Goal: Task Accomplishment & Management: Complete application form

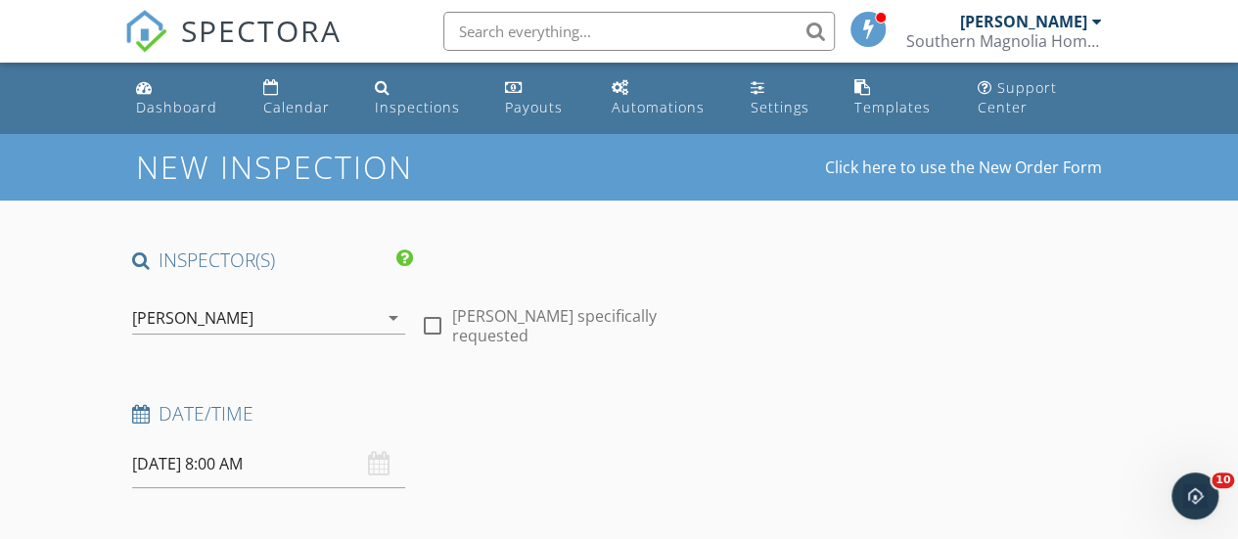
click at [221, 463] on input "[DATE] 8:00 AM" at bounding box center [268, 464] width 273 height 48
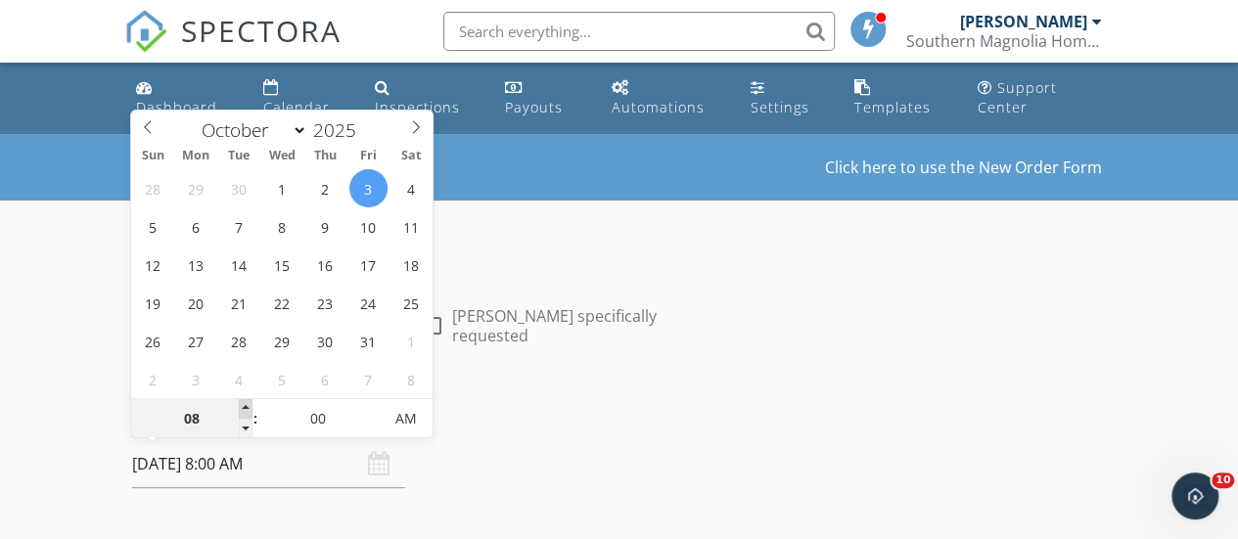
type input "09"
type input "[DATE] 9:00 AM"
click at [246, 409] on span at bounding box center [246, 409] width 14 height 20
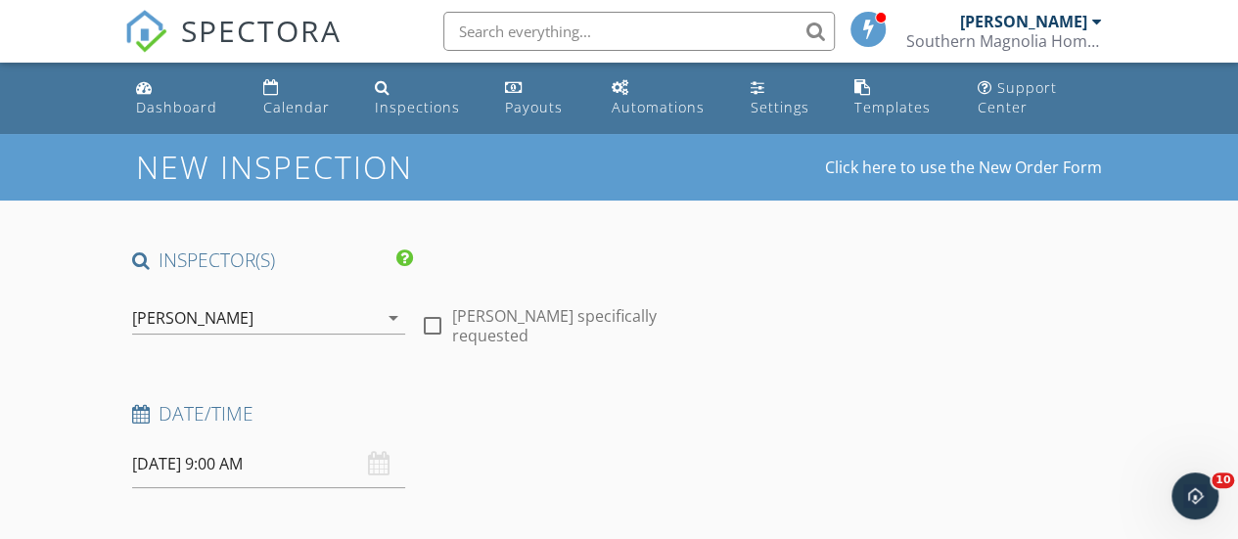
click at [524, 434] on div "Date/Time" at bounding box center [412, 420] width 577 height 39
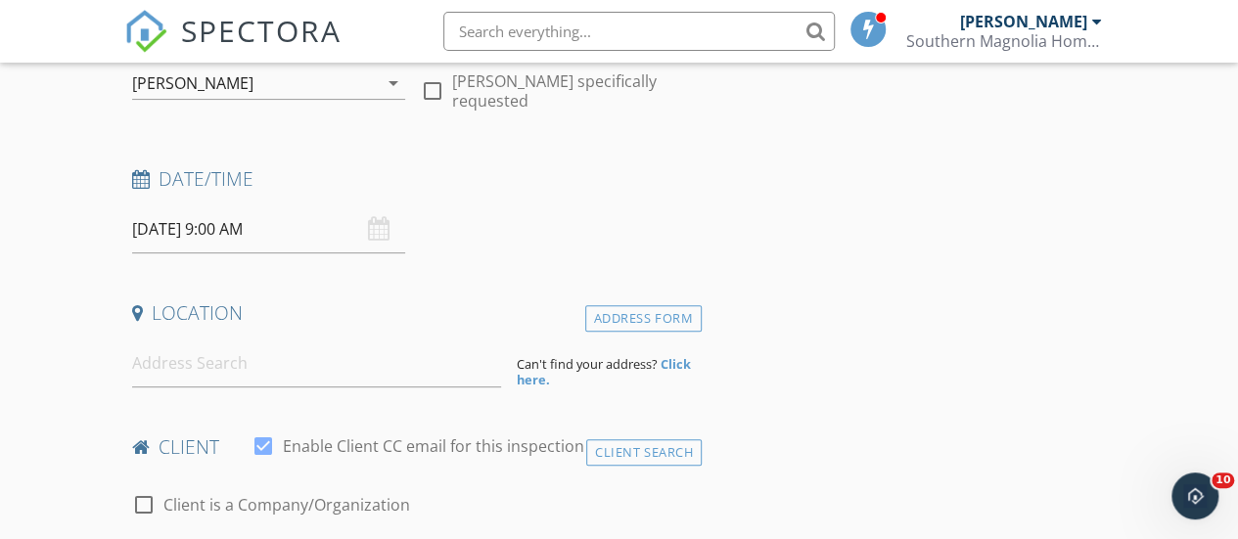
scroll to position [276, 0]
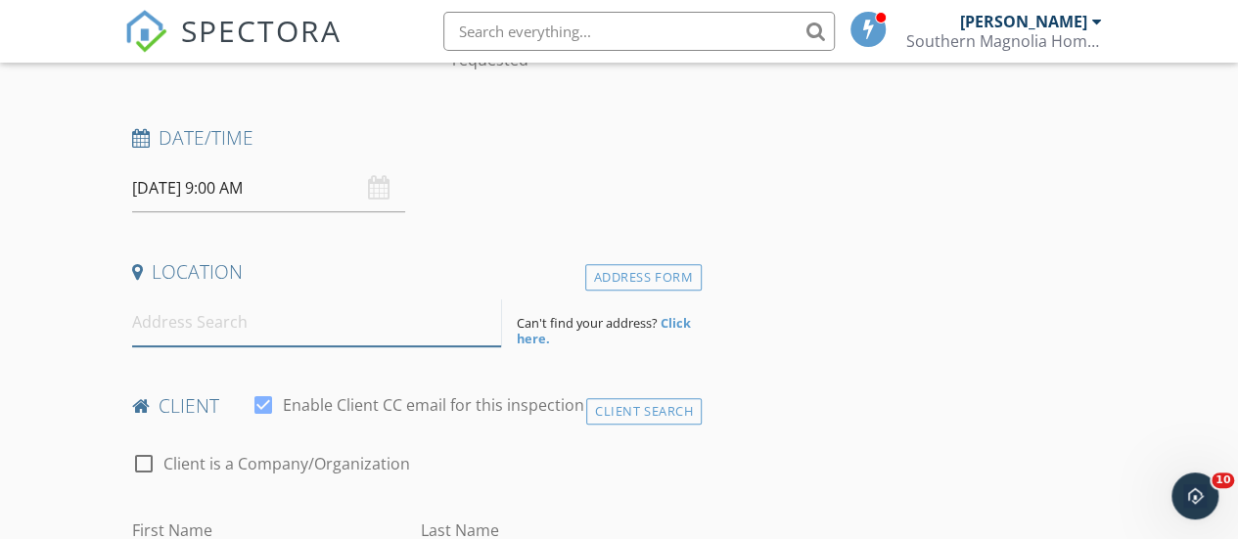
click at [365, 325] on input at bounding box center [317, 322] width 370 height 48
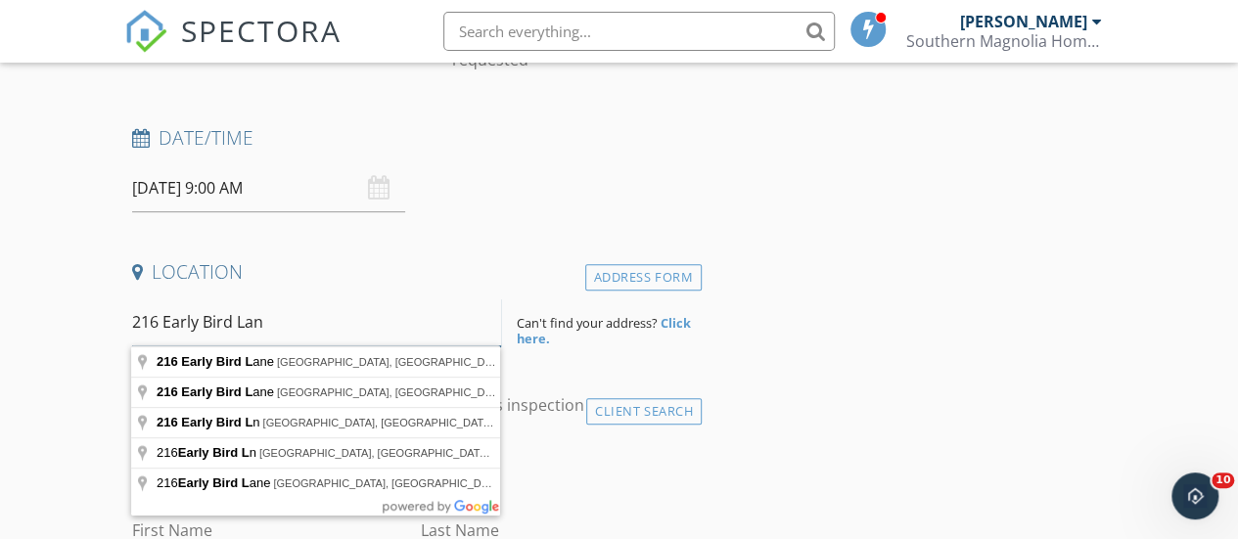
type input "[STREET_ADDRESS]"
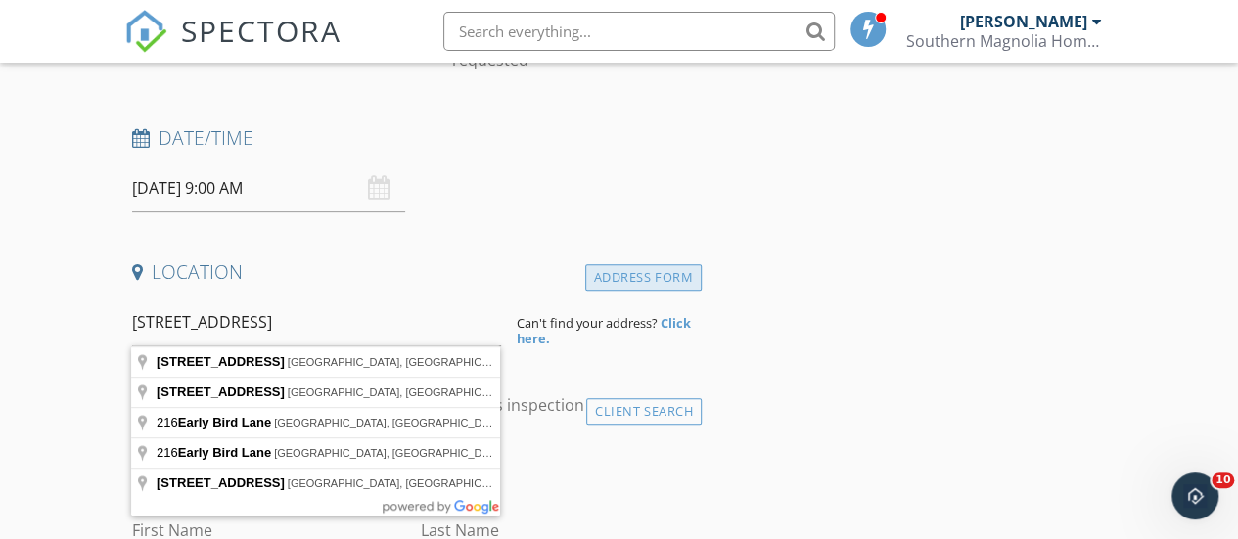
click at [663, 271] on div "Address Form" at bounding box center [643, 277] width 116 height 26
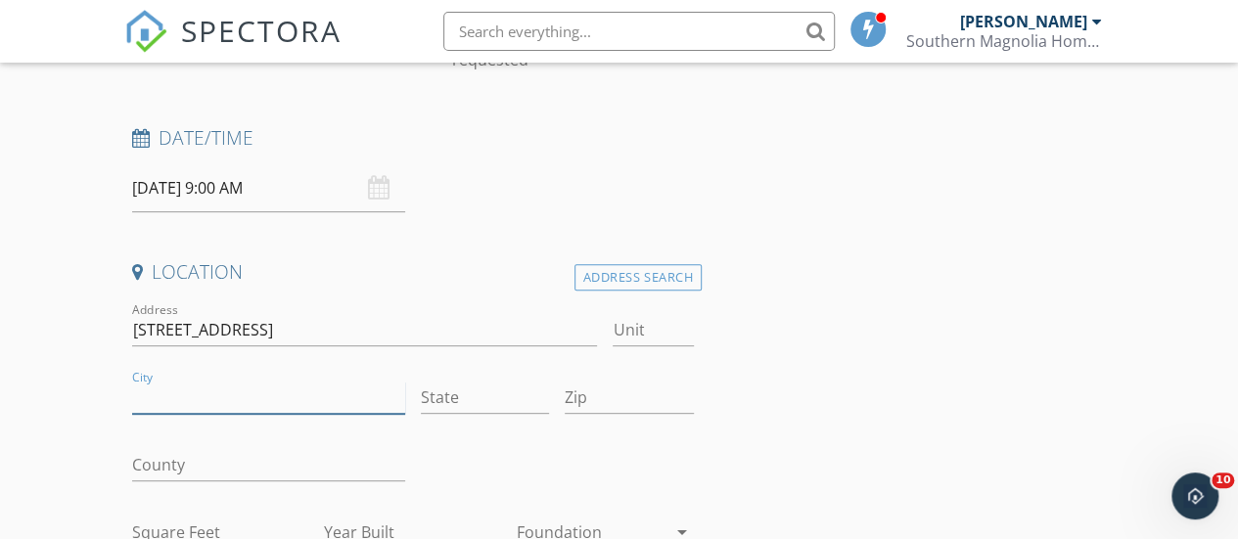
click at [262, 403] on input "City" at bounding box center [268, 398] width 273 height 32
type input "[GEOGRAPHIC_DATA]"
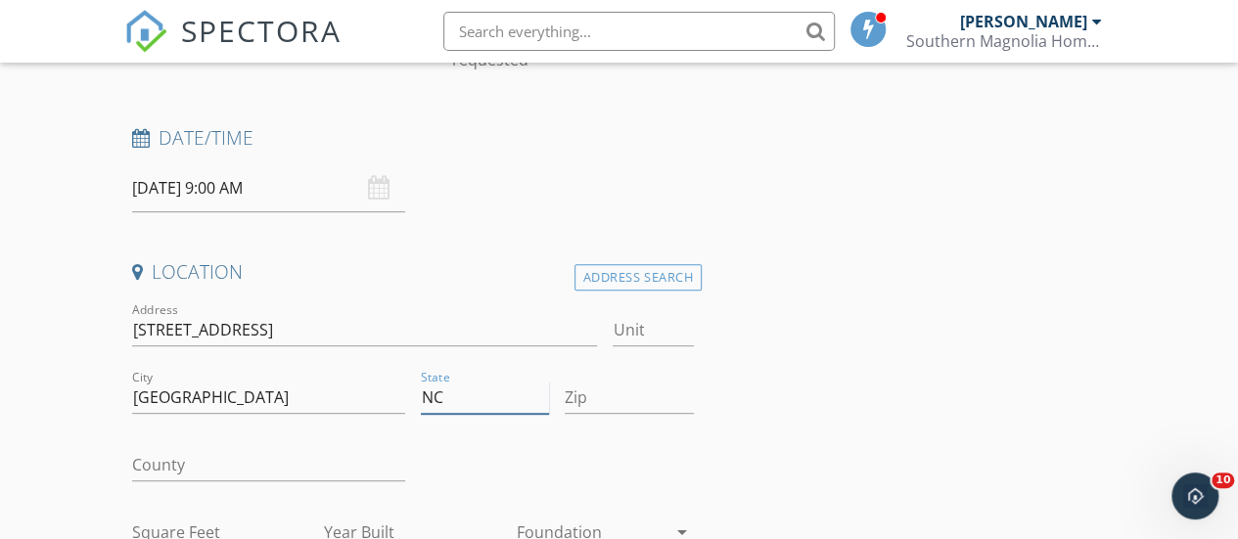
type input "NC"
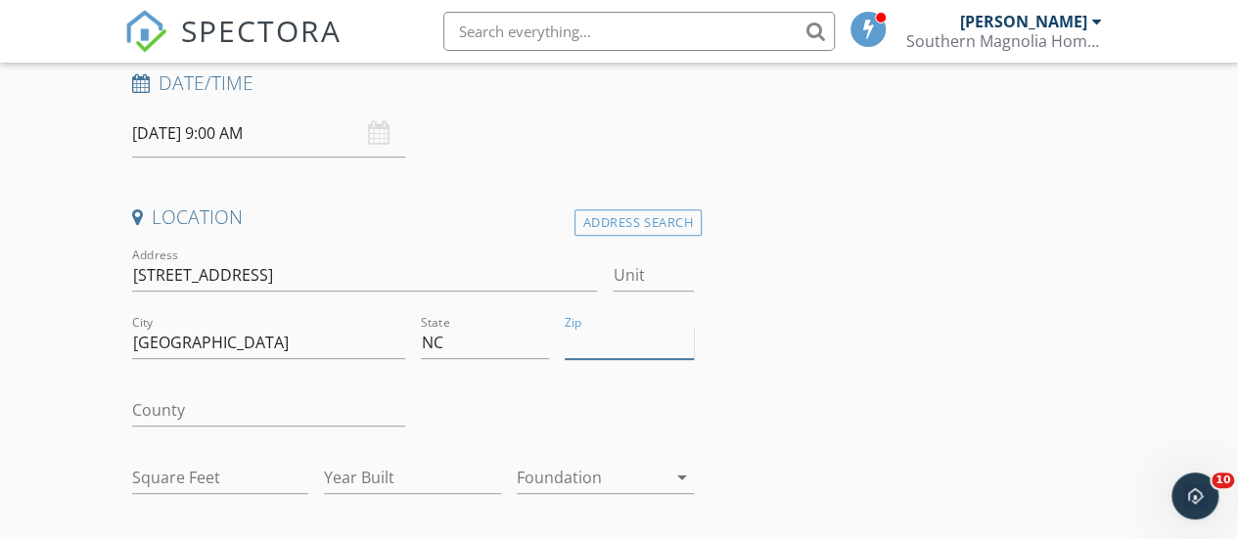
scroll to position [333, 0]
click at [241, 410] on input "County" at bounding box center [268, 408] width 273 height 32
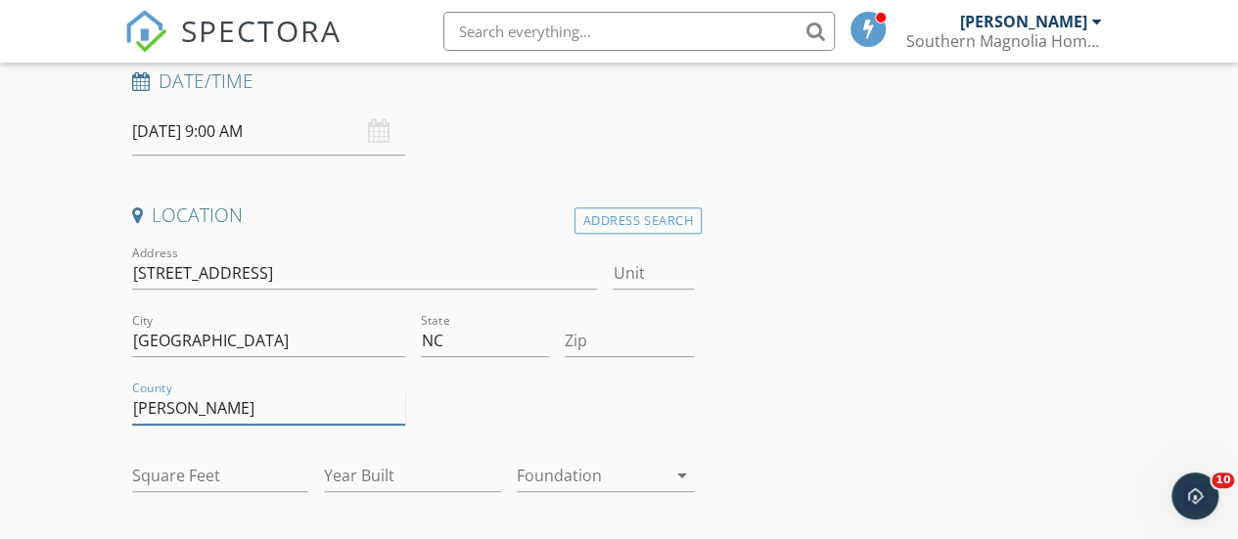
type input "[PERSON_NAME]"
click at [606, 328] on input "Zip" at bounding box center [629, 341] width 129 height 32
type input "28147"
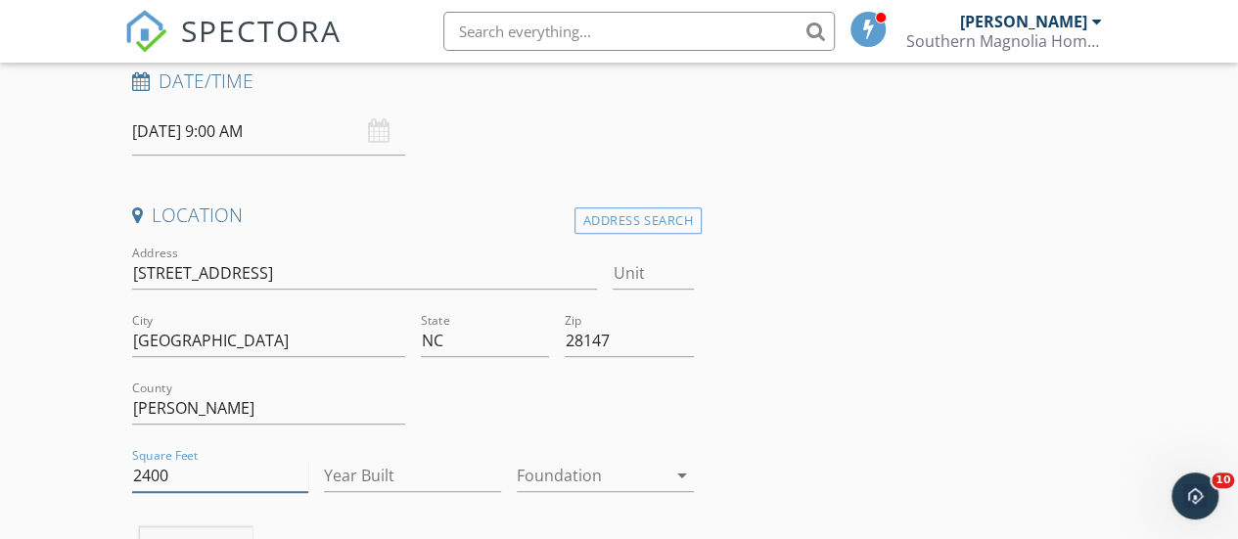
type input "2400"
type input "2025"
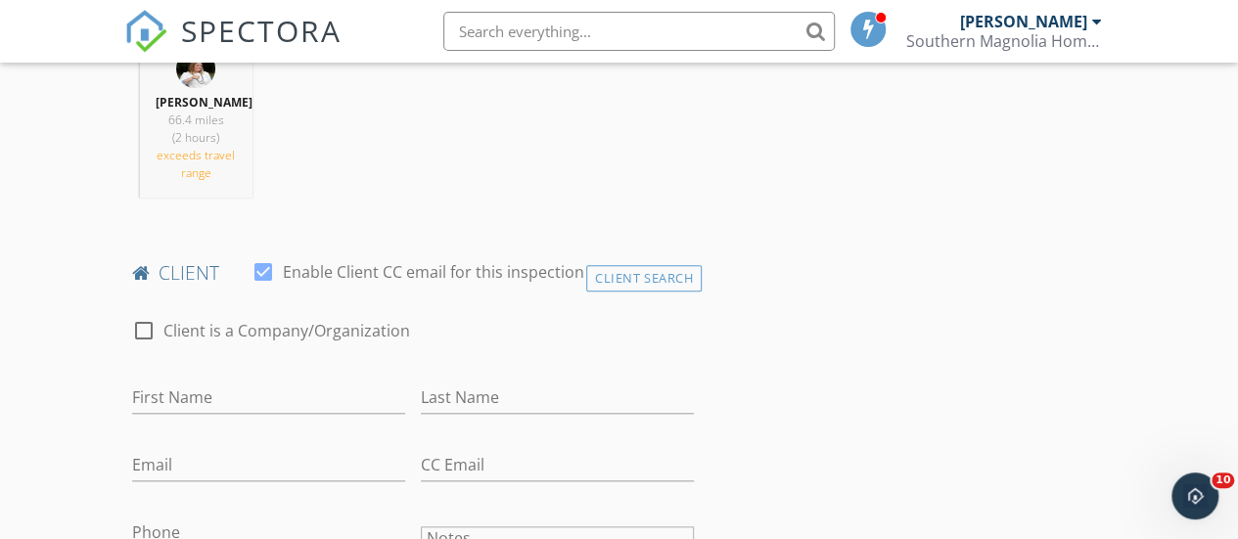
scroll to position [861, 0]
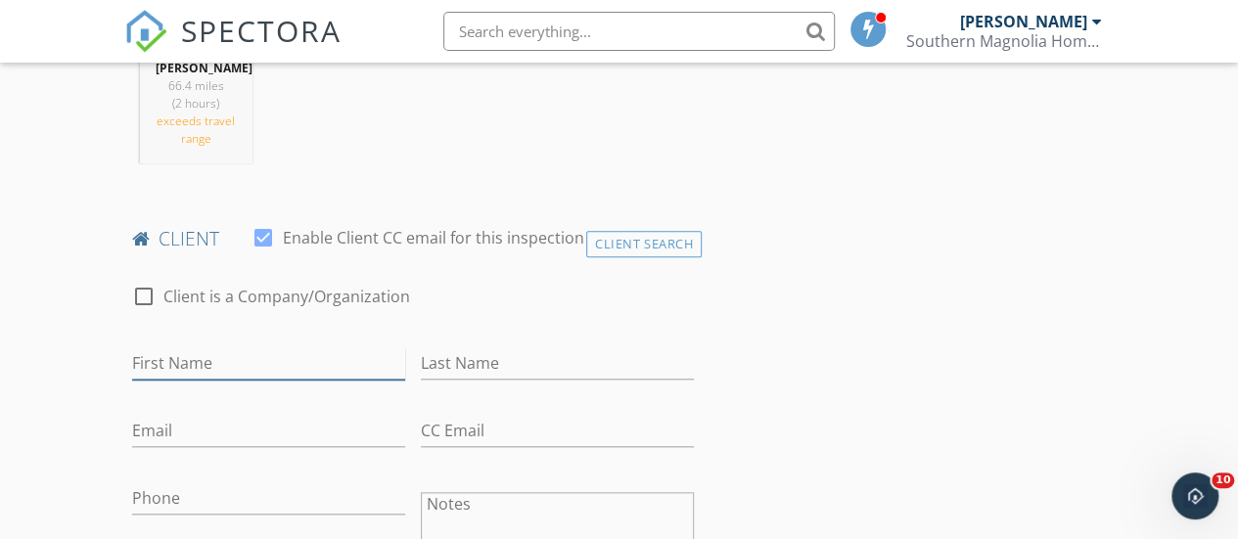
click at [214, 353] on input "First Name" at bounding box center [268, 363] width 273 height 32
type input "[PERSON_NAME]"
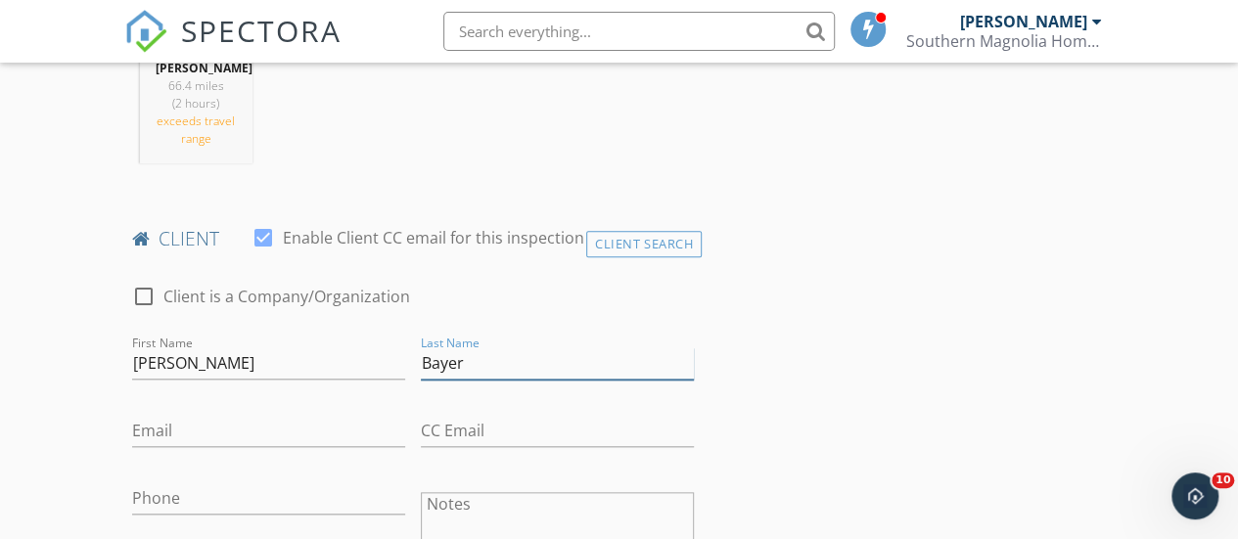
type input "Bayer"
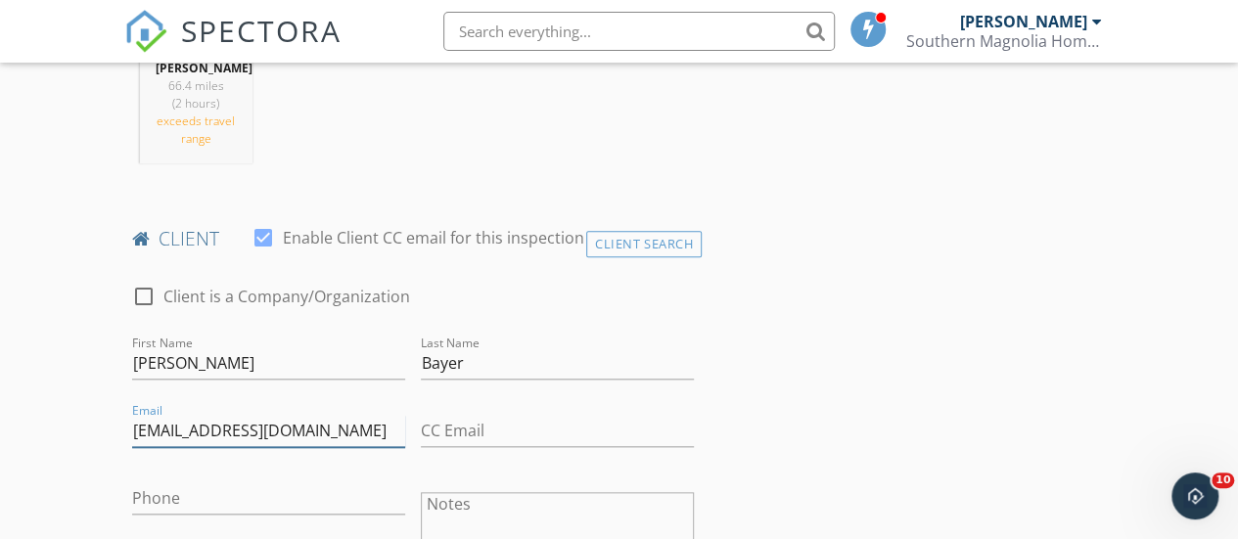
type input "[EMAIL_ADDRESS][DOMAIN_NAME]"
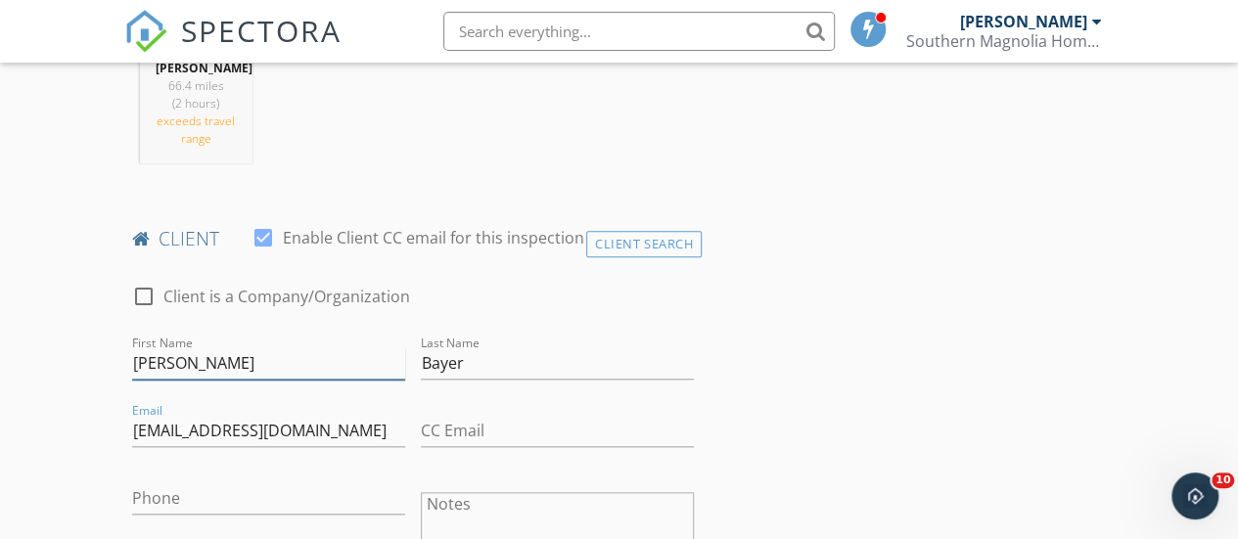
click at [252, 367] on input "[PERSON_NAME]" at bounding box center [268, 363] width 273 height 32
type input "[PERSON_NAME] and [PERSON_NAME]"
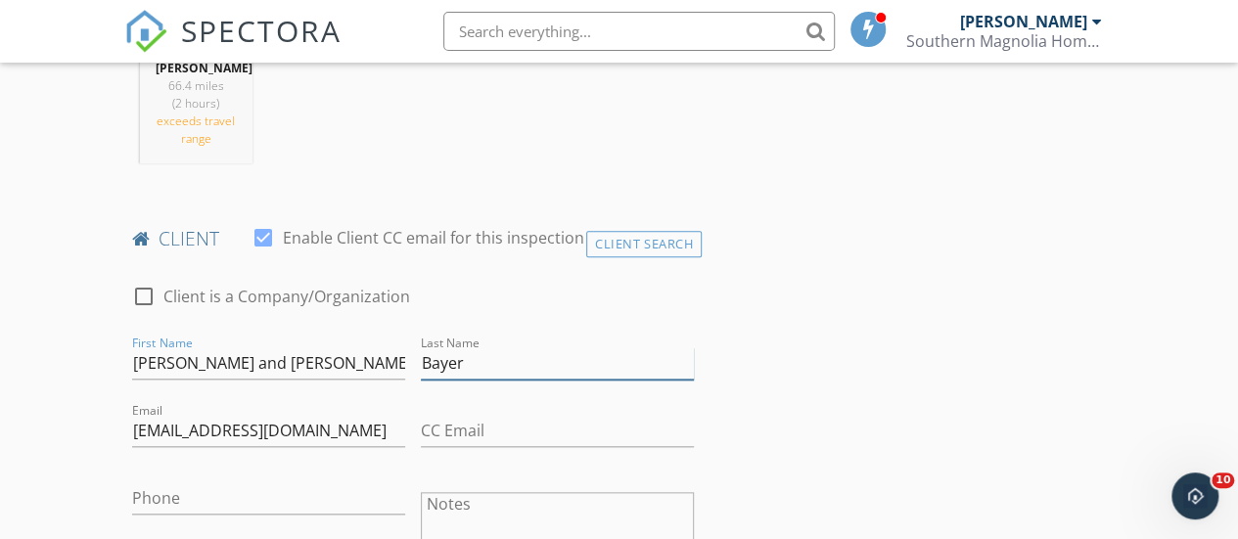
click at [478, 365] on input "Bayer" at bounding box center [557, 363] width 273 height 32
type input "Bayer and Sparks"
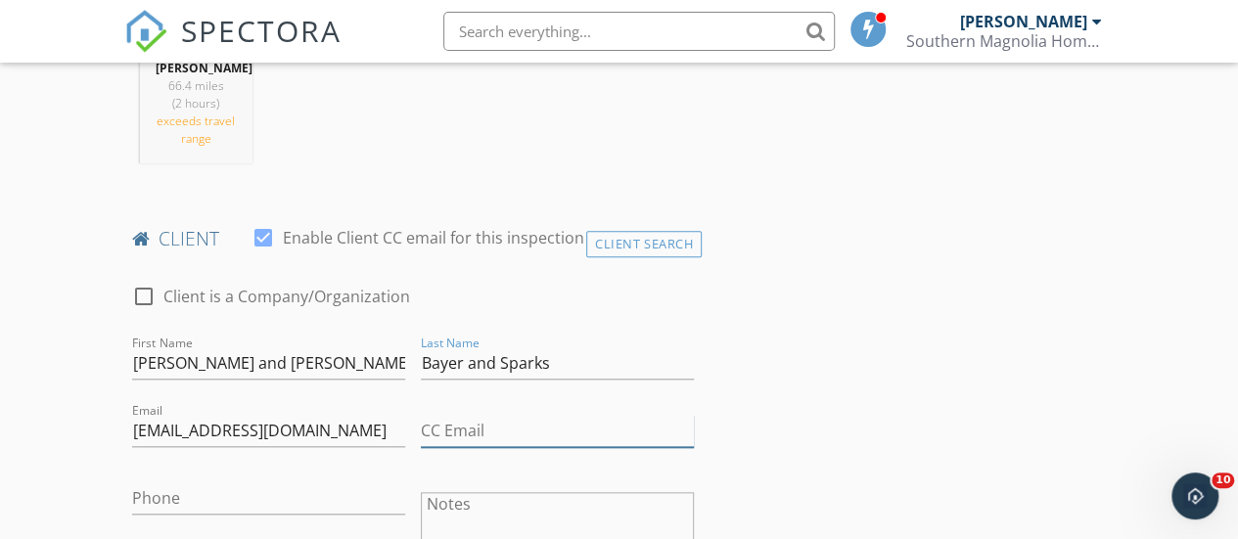
click at [449, 424] on input "CC Email" at bounding box center [557, 431] width 273 height 32
type input "[EMAIL_ADDRESS][DOMAIN_NAME]"
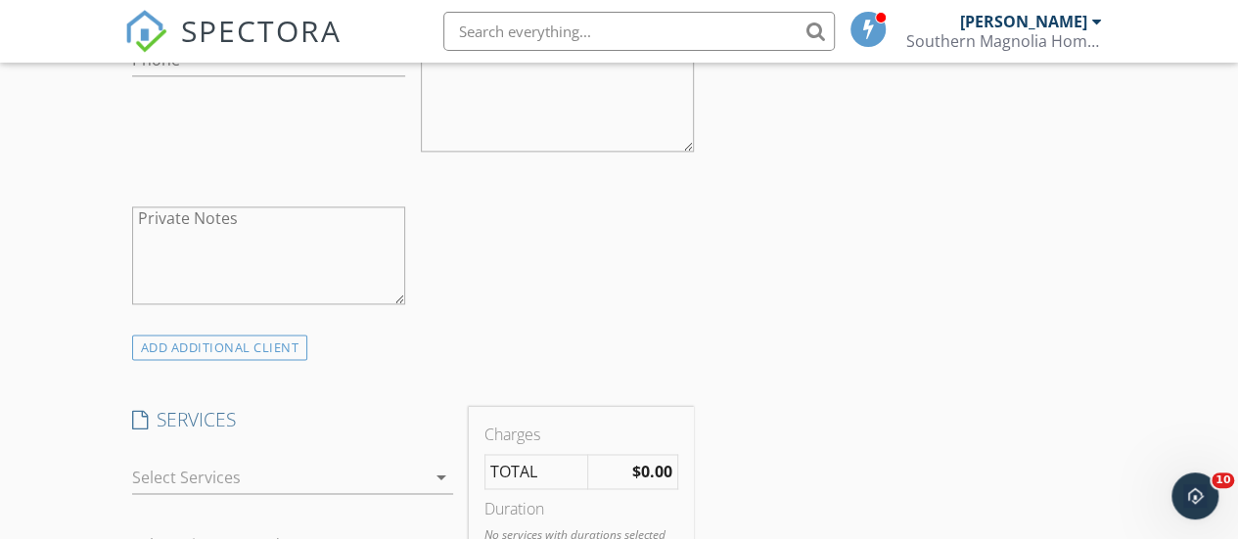
scroll to position [1303, 0]
click at [298, 476] on div at bounding box center [279, 473] width 294 height 31
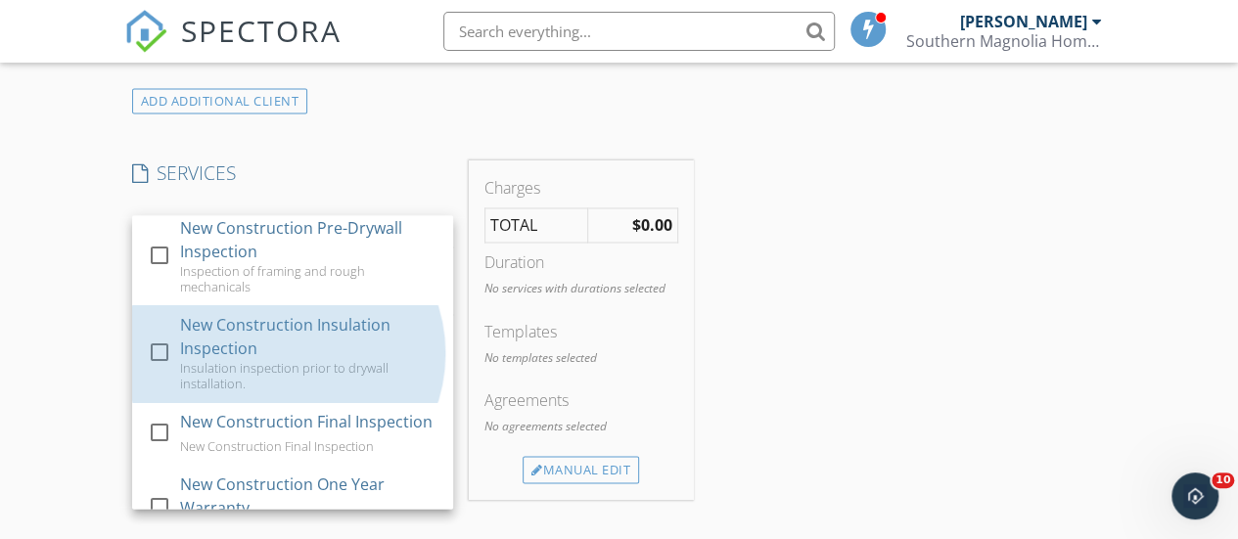
scroll to position [77, 0]
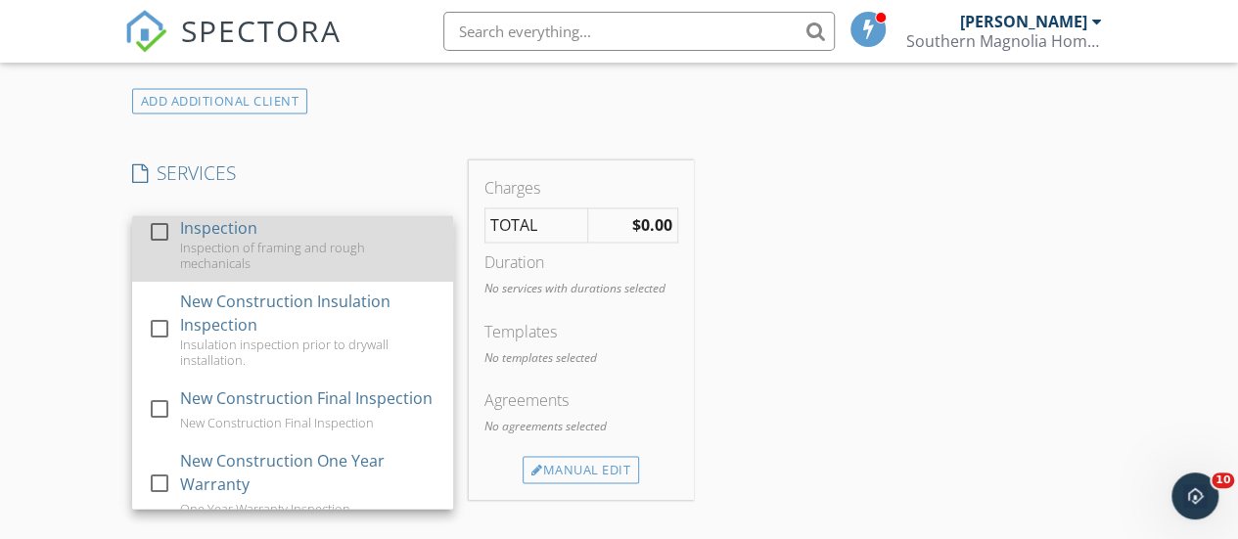
click at [159, 227] on div at bounding box center [159, 231] width 33 height 33
checkbox input "false"
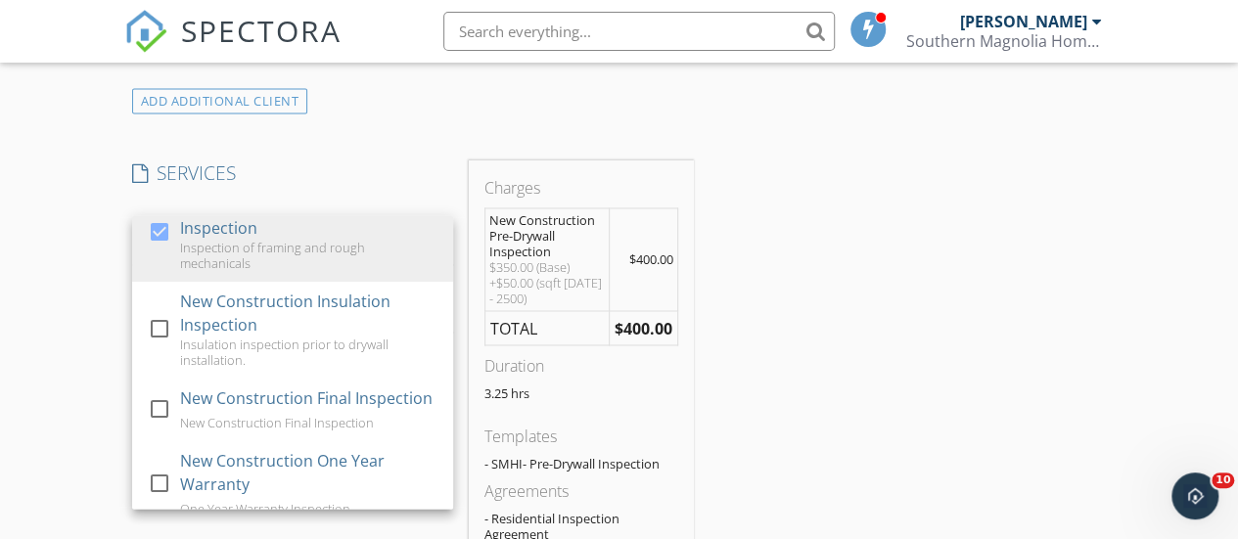
click at [899, 301] on div "INSPECTOR(S) check_box [PERSON_NAME] PRIMARY [PERSON_NAME] arrow_drop_down chec…" at bounding box center [619, 436] width 990 height 3471
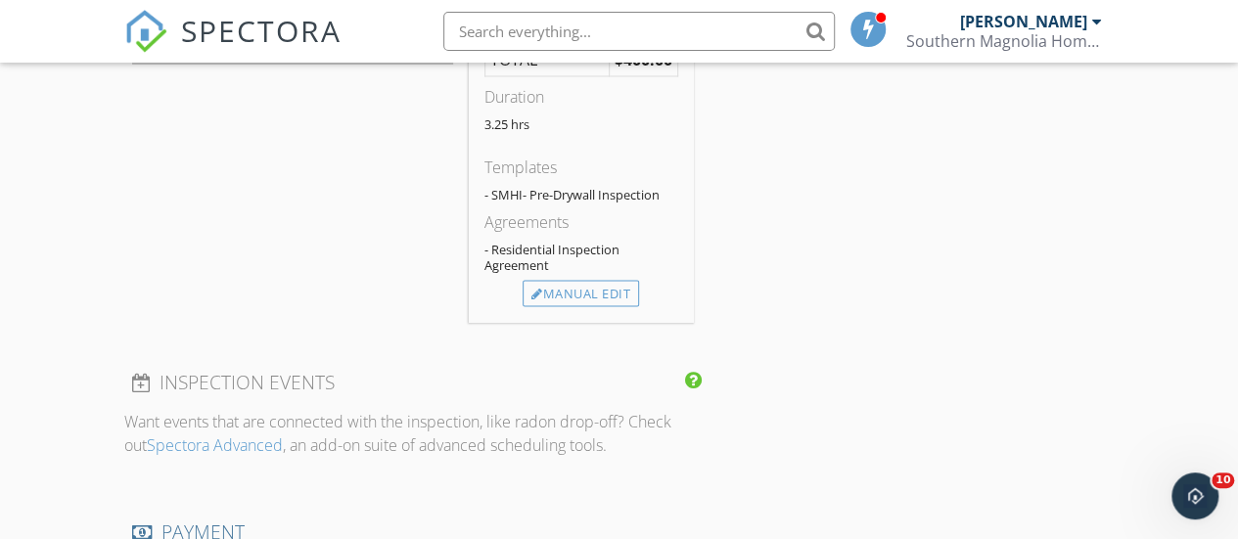
scroll to position [1810, 0]
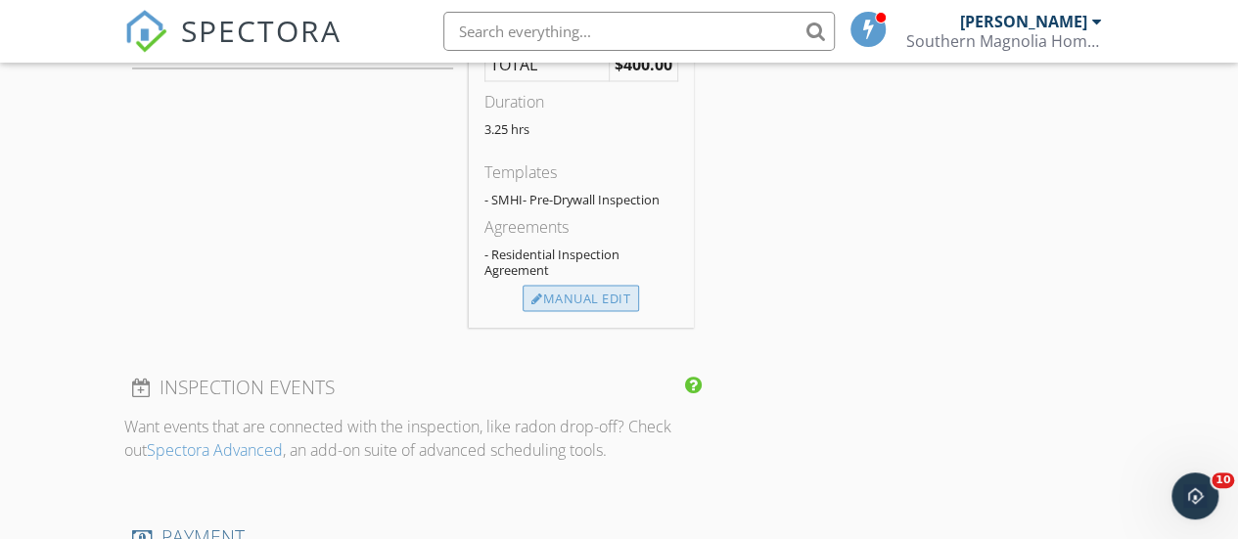
click at [575, 294] on div "Manual Edit" at bounding box center [581, 298] width 116 height 27
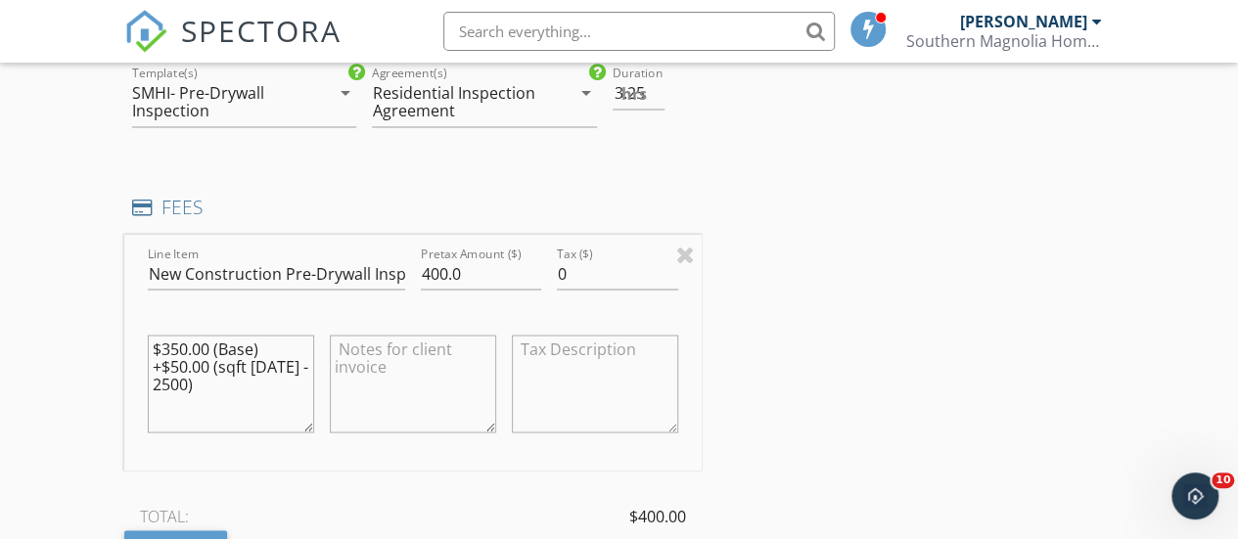
scroll to position [1685, 0]
click at [186, 346] on textarea "$350.00 (Base) +$50.00 (sqft 1501 - 2500)" at bounding box center [231, 383] width 166 height 98
type textarea "$450.00 (Base) +$50.00 (sqft [DATE] - 2500)"
click at [923, 325] on div "INSPECTOR(S) check_box Megan Geyer PRIMARY Megan Geyer arrow_drop_down check_bo…" at bounding box center [619, 368] width 990 height 3610
click at [437, 270] on input "400.0" at bounding box center [481, 272] width 121 height 32
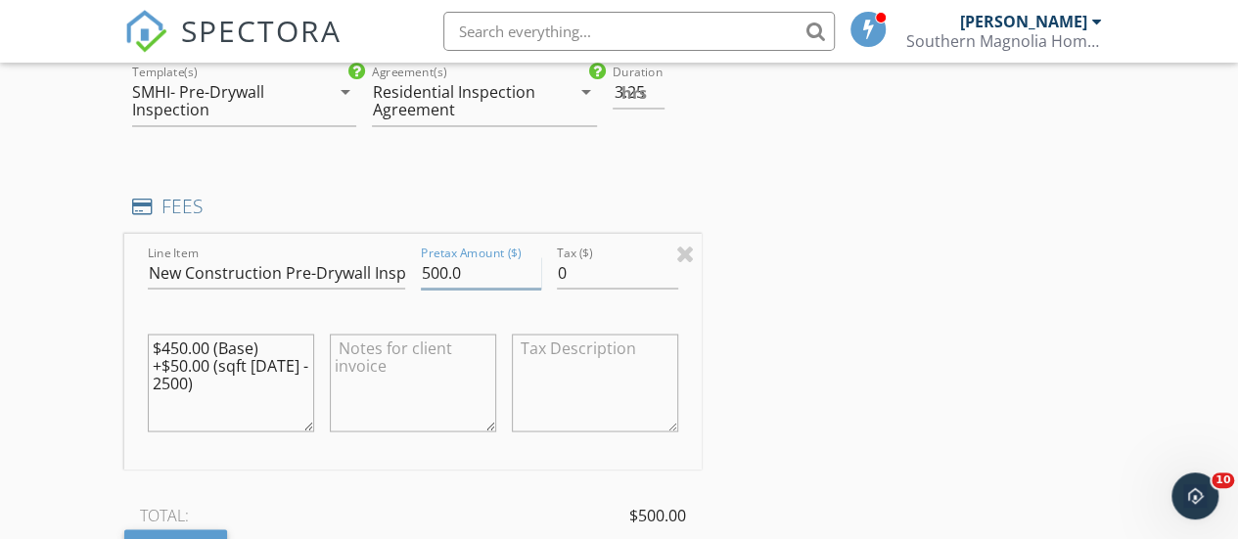
type input "500.0"
click at [978, 345] on div "INSPECTOR(S) check_box Megan Geyer PRIMARY Megan Geyer arrow_drop_down check_bo…" at bounding box center [619, 368] width 990 height 3610
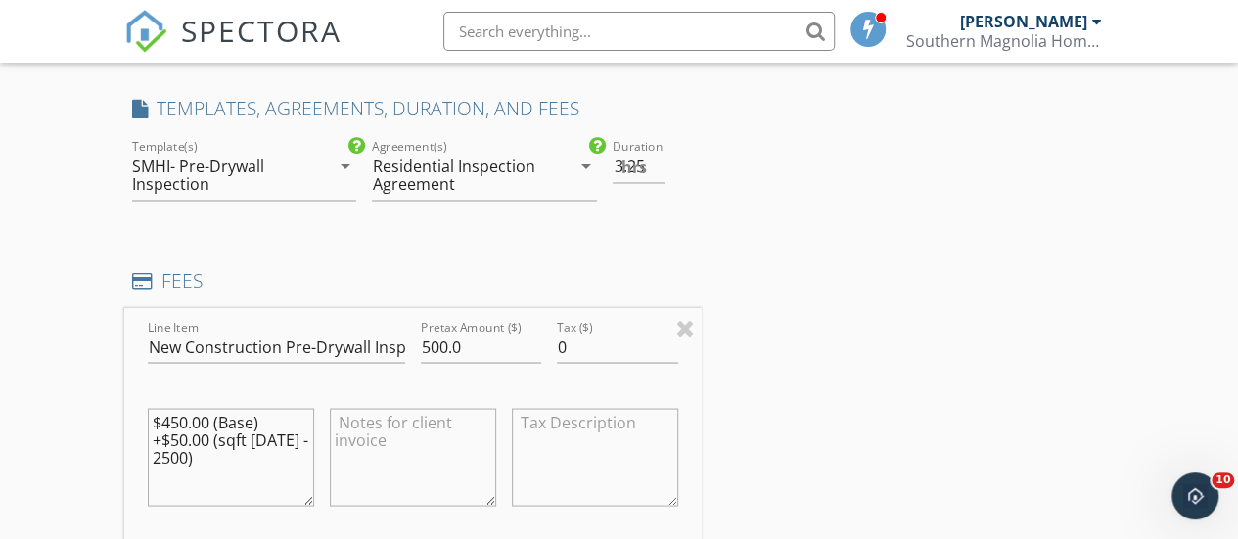
scroll to position [1585, 0]
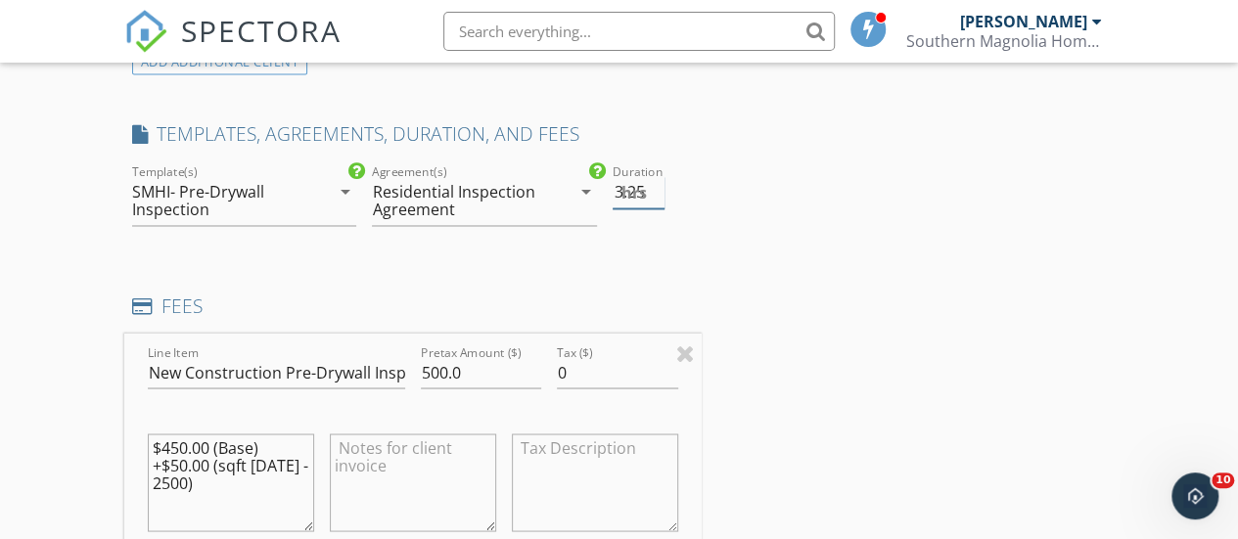
click at [634, 198] on span "hrs" at bounding box center [633, 193] width 25 height 16
type input "3"
click at [657, 194] on input "3" at bounding box center [638, 192] width 51 height 32
click at [900, 314] on div "INSPECTOR(S) check_box Megan Geyer PRIMARY Megan Geyer arrow_drop_down check_bo…" at bounding box center [619, 467] width 990 height 3610
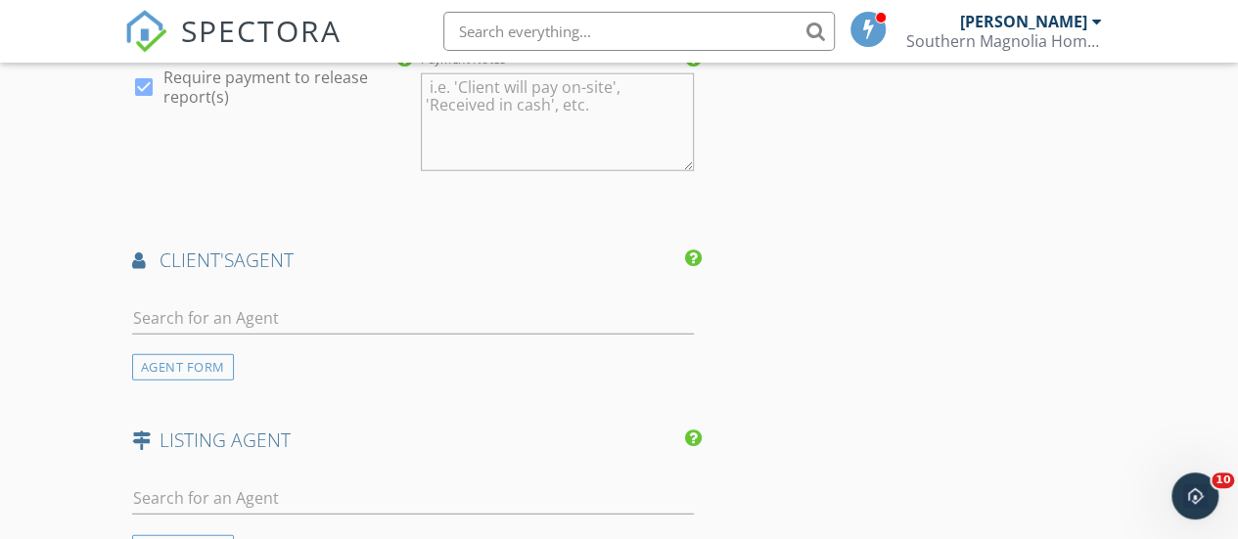
scroll to position [2464, 0]
click at [380, 311] on input "text" at bounding box center [413, 318] width 562 height 32
type input "denis"
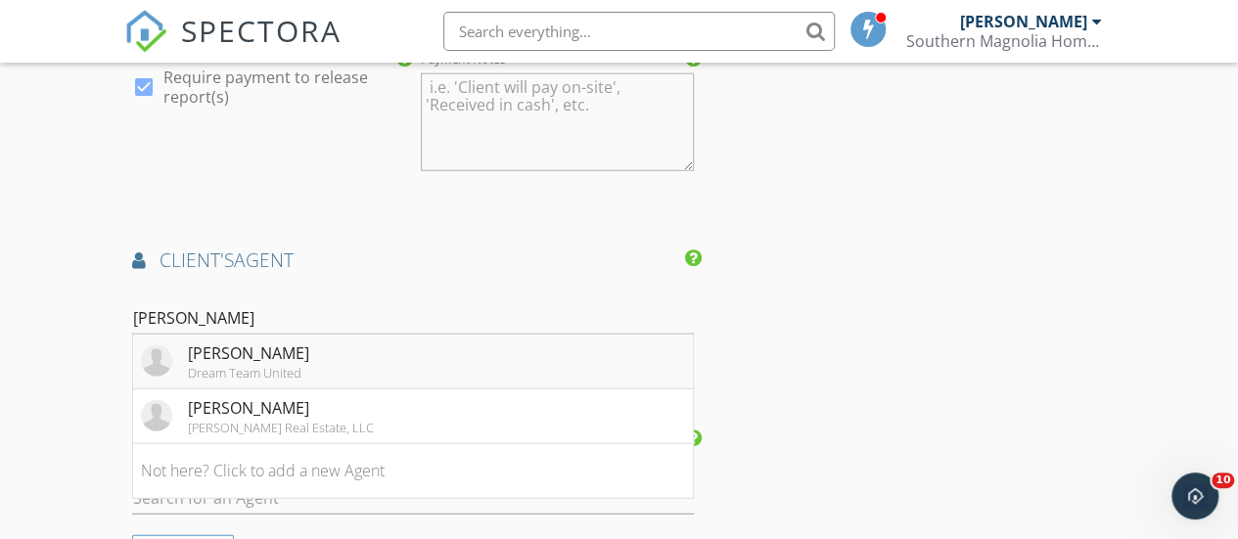
click at [287, 373] on div "Dream Team United" at bounding box center [248, 373] width 121 height 16
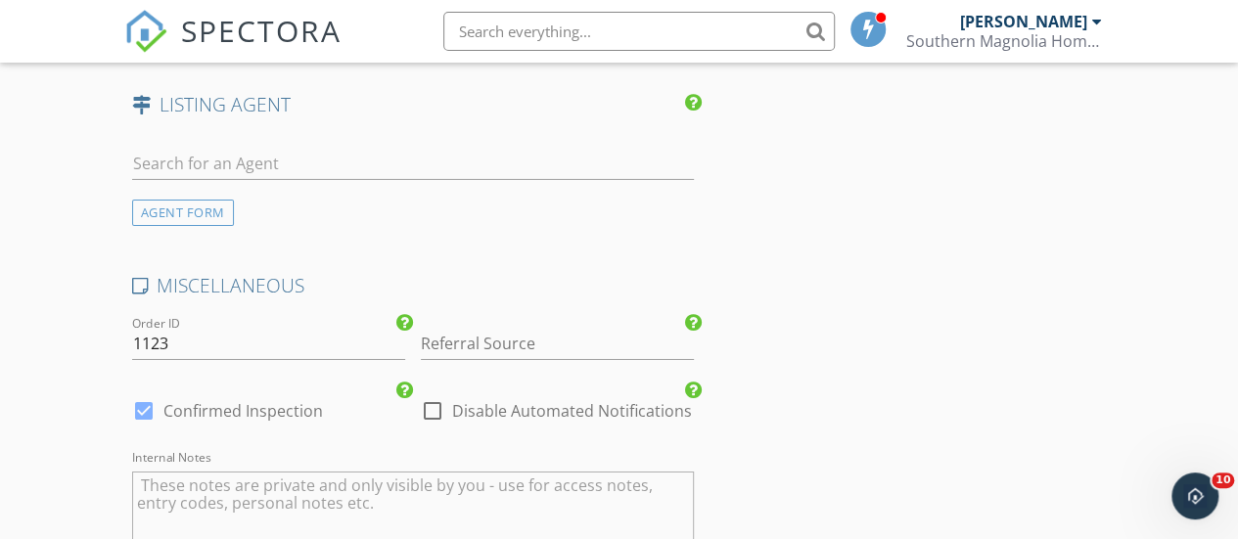
scroll to position [3247, 0]
click at [485, 337] on input "Referral Source" at bounding box center [557, 342] width 273 height 32
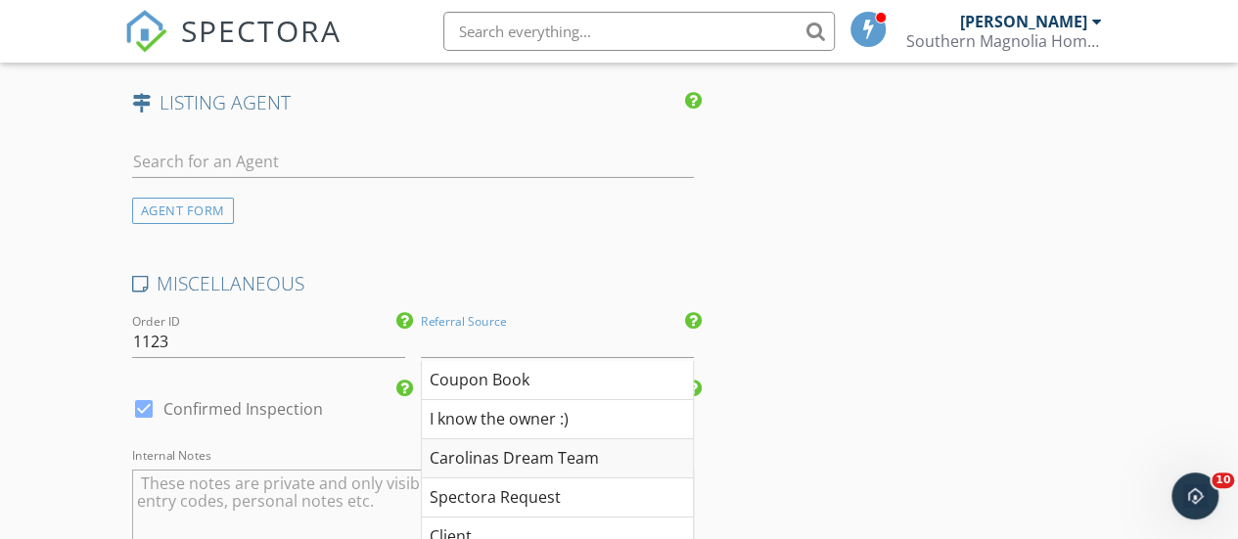
click at [579, 468] on div "Carolinas Dream Team" at bounding box center [557, 458] width 271 height 39
type input "Carolinas Dream Team"
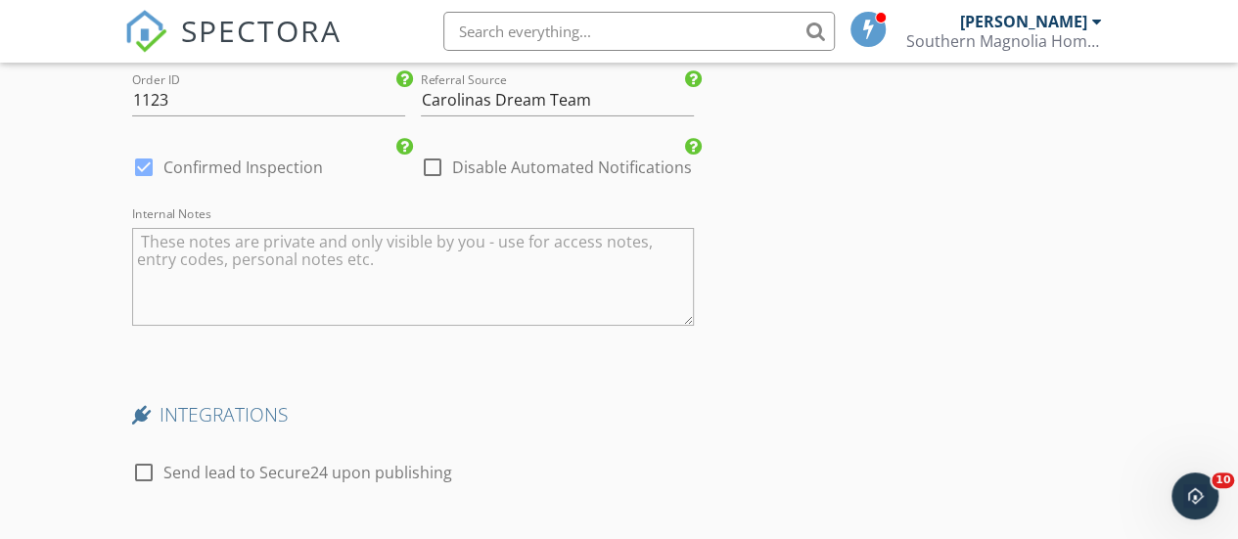
scroll to position [3490, 0]
click at [303, 265] on textarea "Internal Notes" at bounding box center [413, 275] width 562 height 98
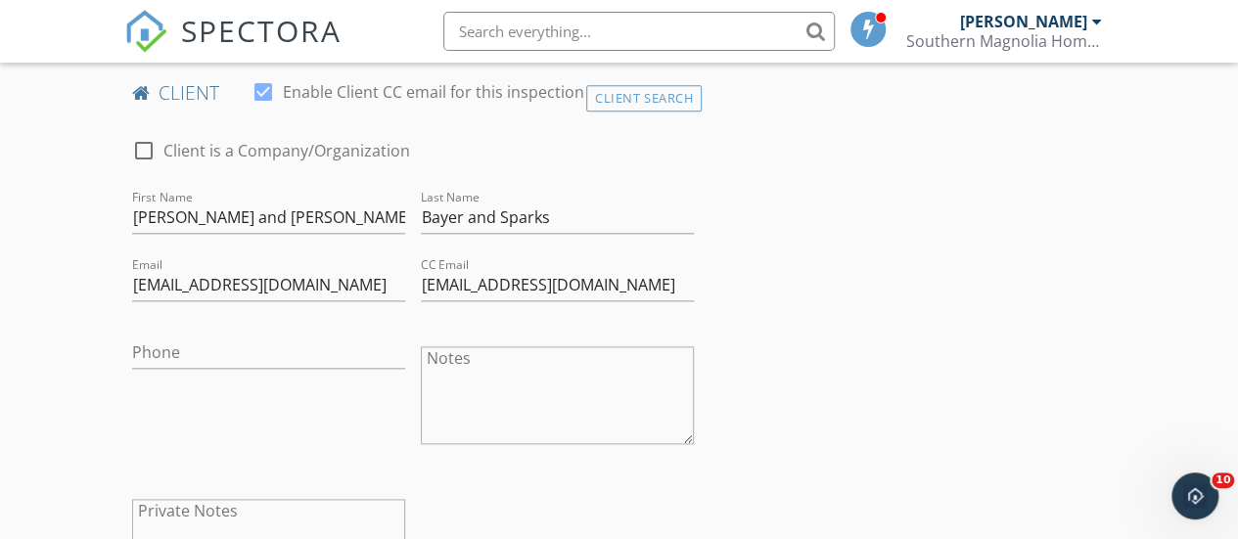
scroll to position [1006, 0]
type textarea "[PERSON_NAME] [PERSON_NAME] Lot 51"
click at [209, 349] on input "Phone" at bounding box center [268, 354] width 273 height 32
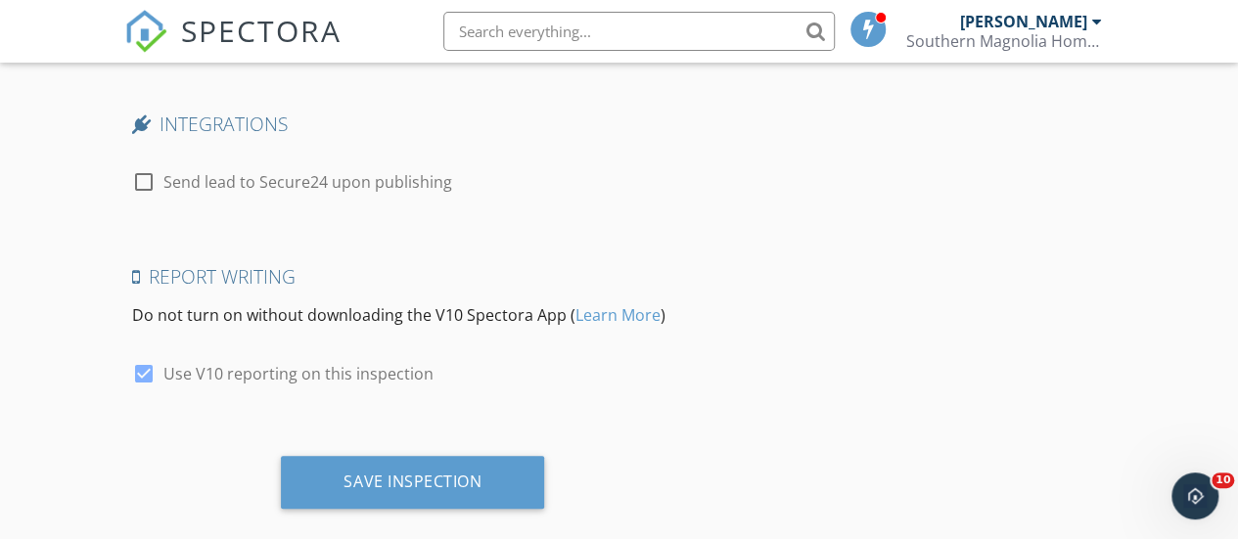
scroll to position [3803, 0]
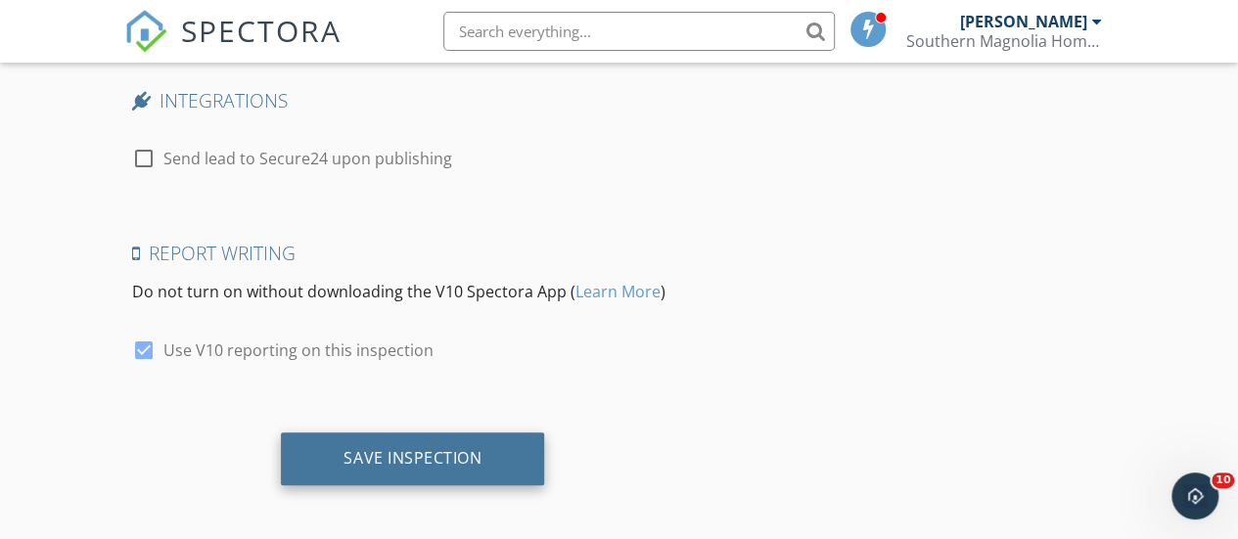
type input "[PHONE_NUMBER]"
click at [417, 450] on div "Save Inspection" at bounding box center [412, 458] width 138 height 20
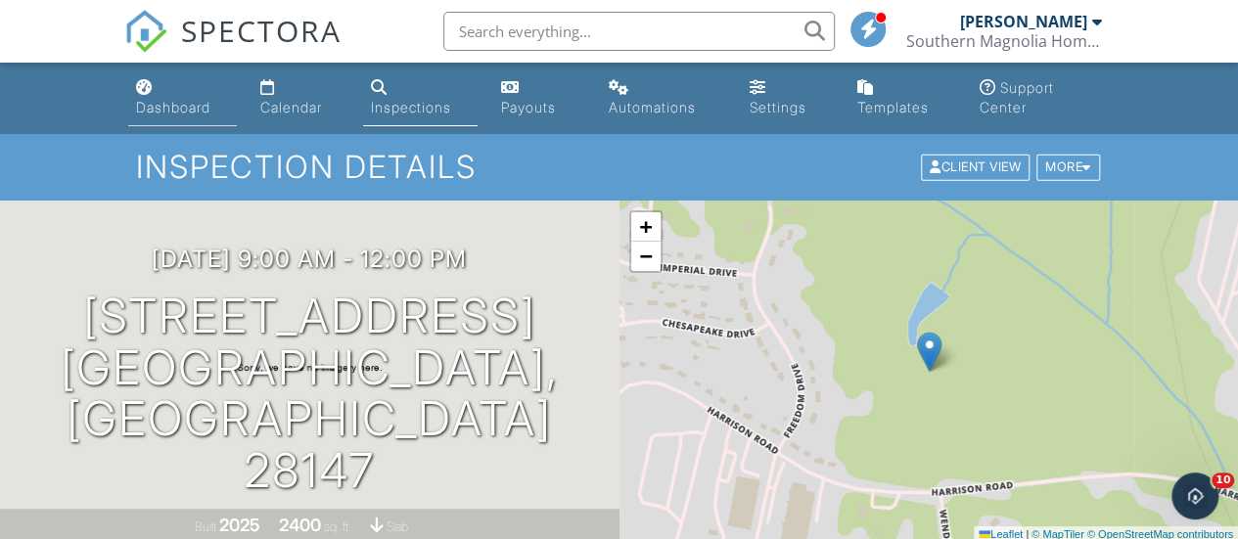
click at [171, 104] on div "Dashboard" at bounding box center [173, 107] width 74 height 17
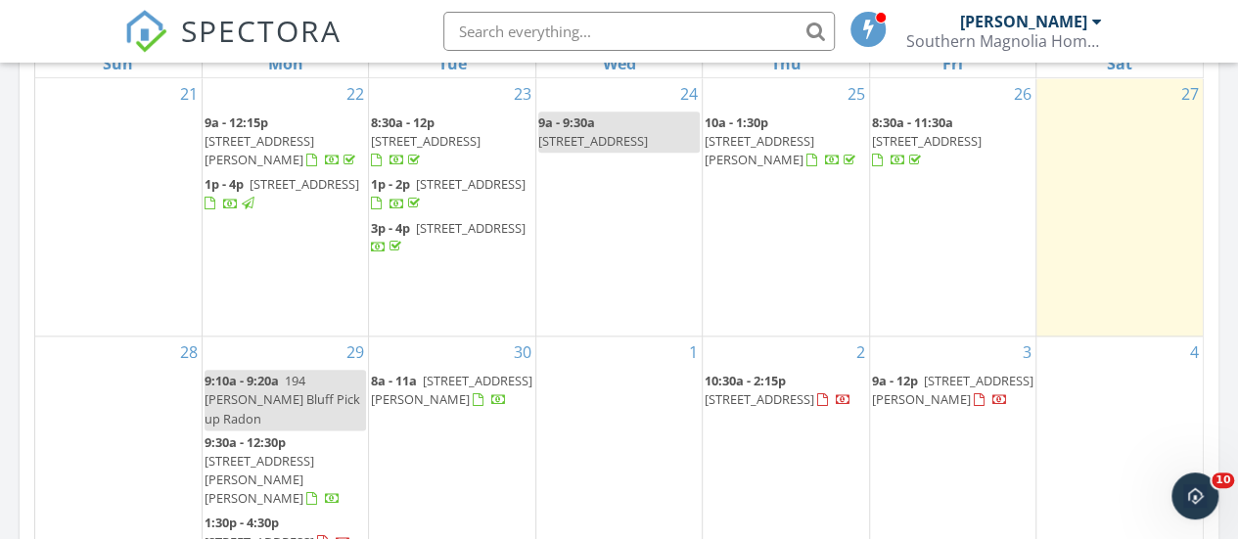
scroll to position [994, 0]
